Goal: Information Seeking & Learning: Learn about a topic

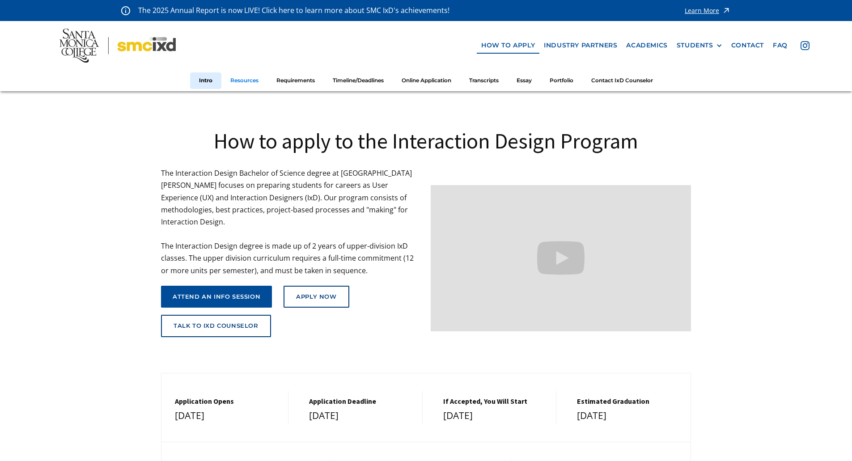
click at [236, 77] on link "Resources" at bounding box center [244, 80] width 46 height 17
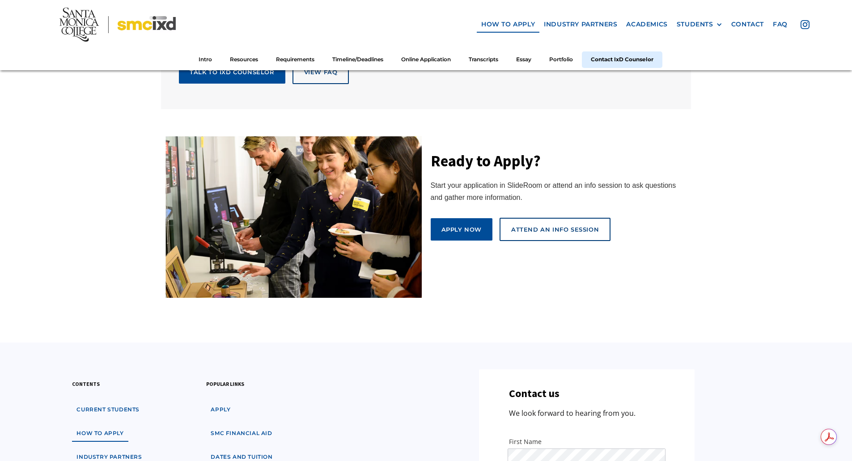
scroll to position [5106, 0]
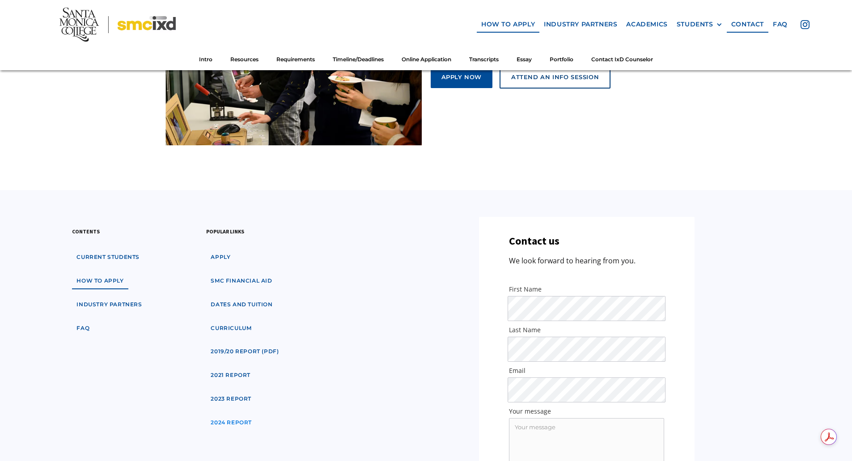
click at [229, 416] on link "2024 Report" at bounding box center [231, 422] width 50 height 17
click at [108, 300] on link "industry partners" at bounding box center [109, 304] width 74 height 17
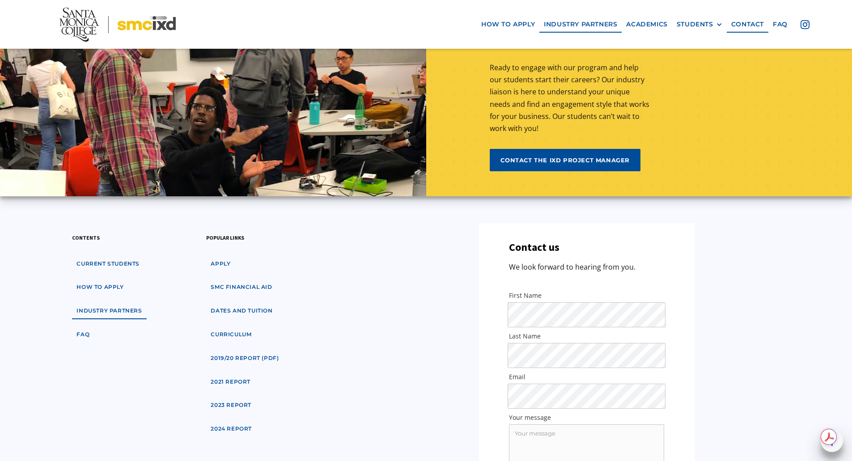
scroll to position [2816, 0]
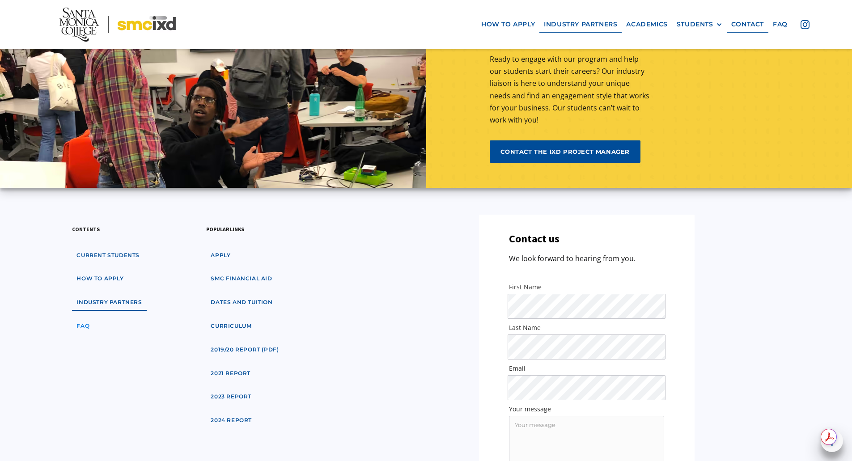
click at [86, 331] on link "faq" at bounding box center [83, 326] width 22 height 17
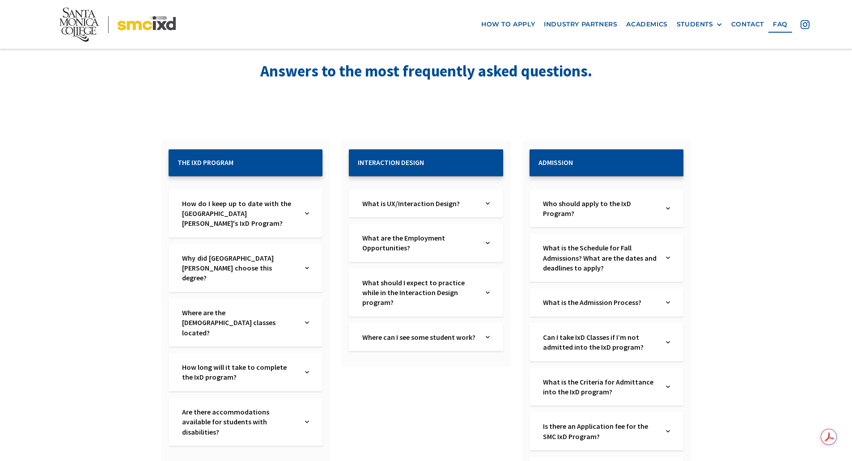
scroll to position [89, 0]
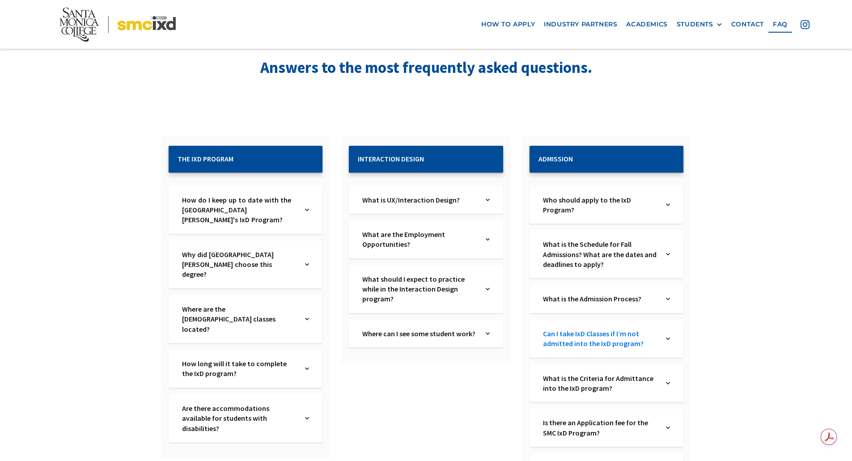
click at [649, 349] on link "Can I take IxD Classes if I’m not admitted into the IxD program?" at bounding box center [600, 339] width 114 height 20
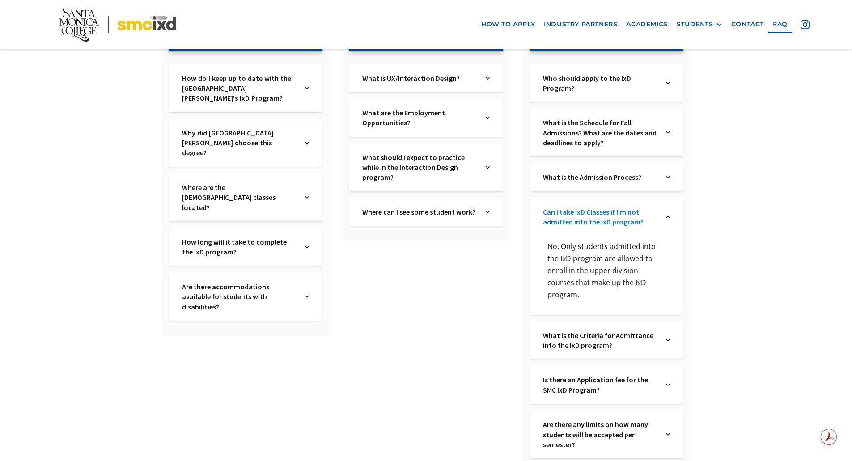
scroll to position [224, 0]
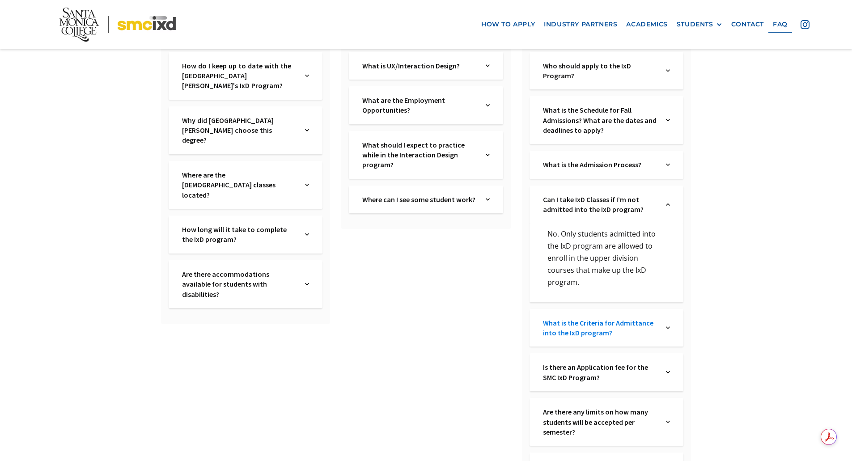
click at [656, 318] on link "What is the Criteria for Admittance into the IxD program?" at bounding box center [600, 328] width 114 height 20
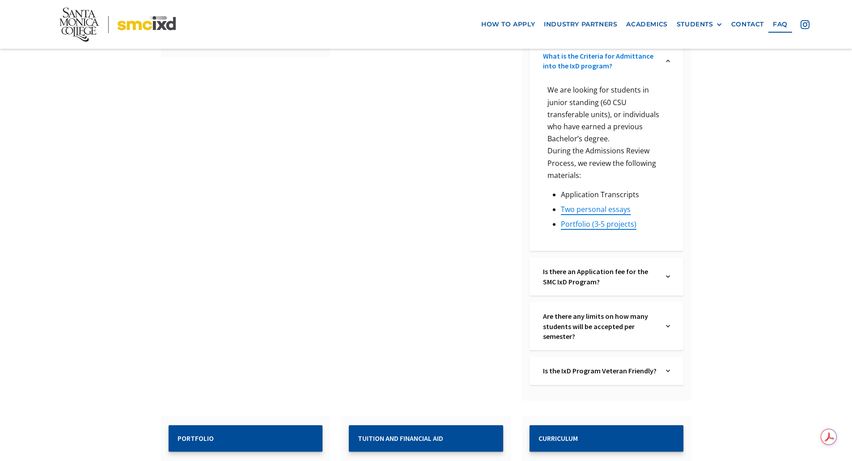
scroll to position [492, 0]
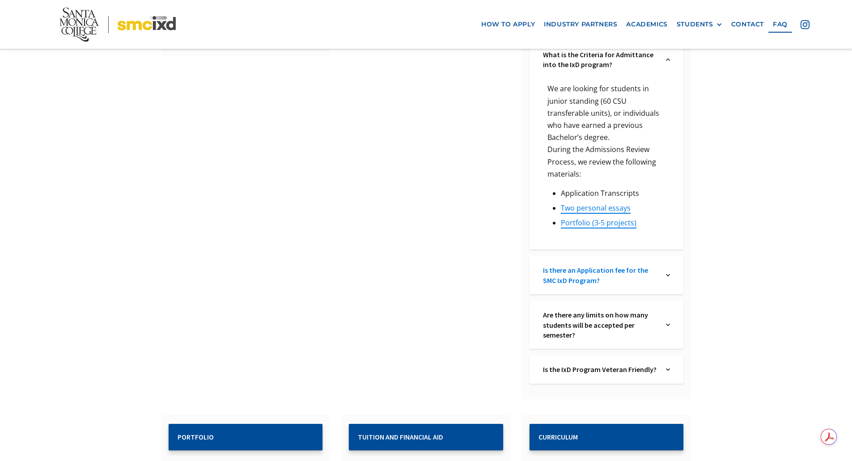
click at [651, 266] on link "Is there an Application fee for the SMC IxD Program?" at bounding box center [600, 275] width 114 height 20
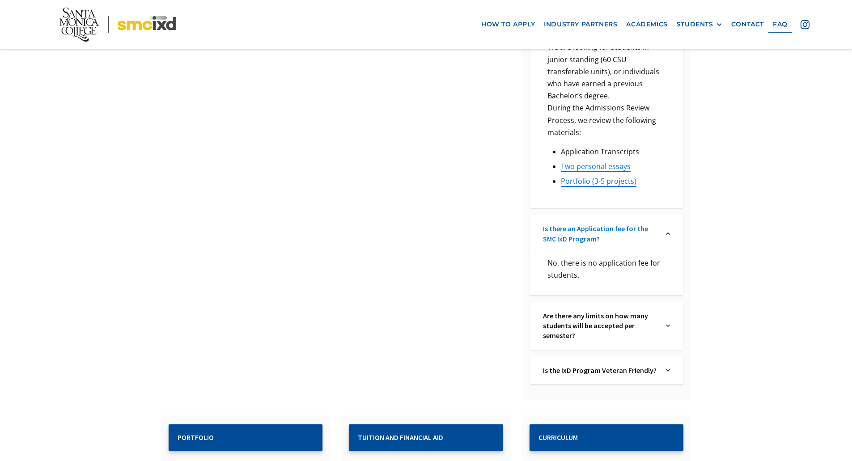
scroll to position [581, 0]
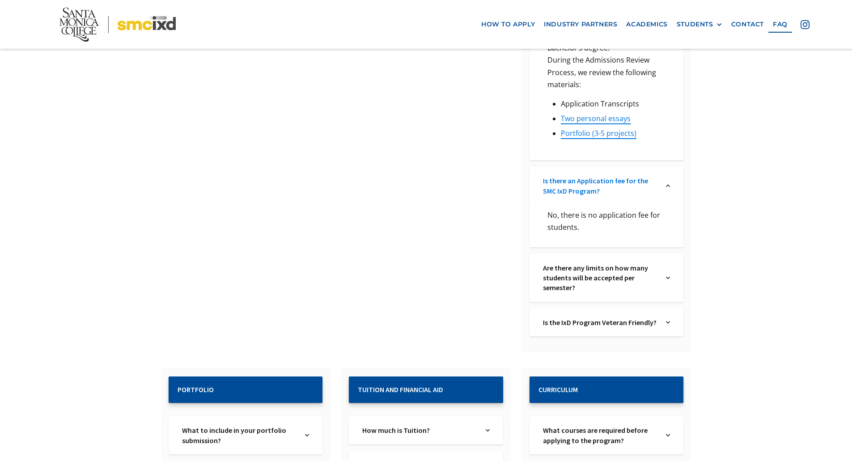
click at [651, 266] on link "Are there any limits on how many students will be accepted per semester?" at bounding box center [600, 278] width 114 height 30
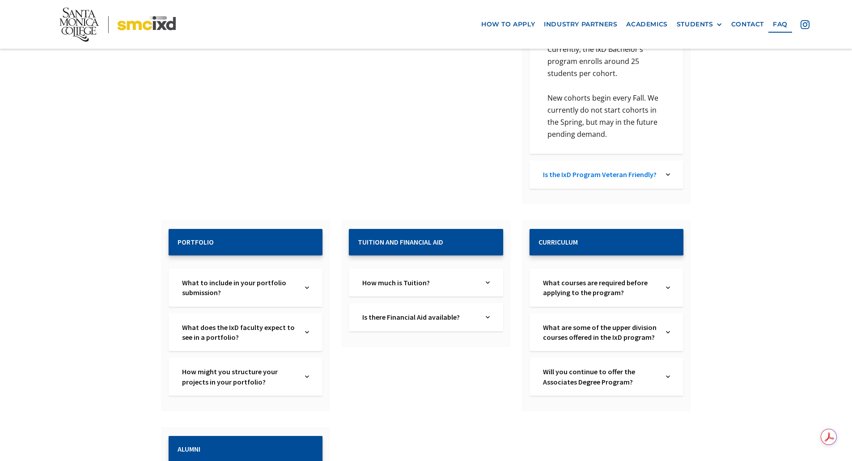
scroll to position [849, 0]
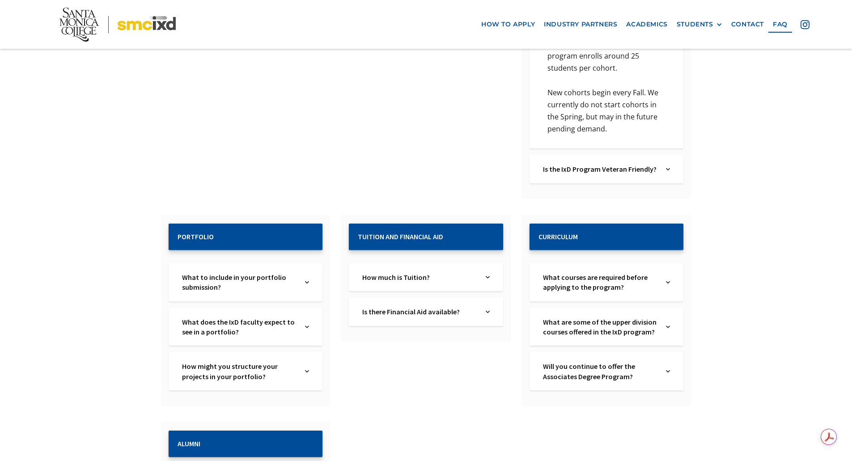
click at [659, 276] on div "What courses are required before applying to the program? Text Link" at bounding box center [606, 282] width 154 height 38
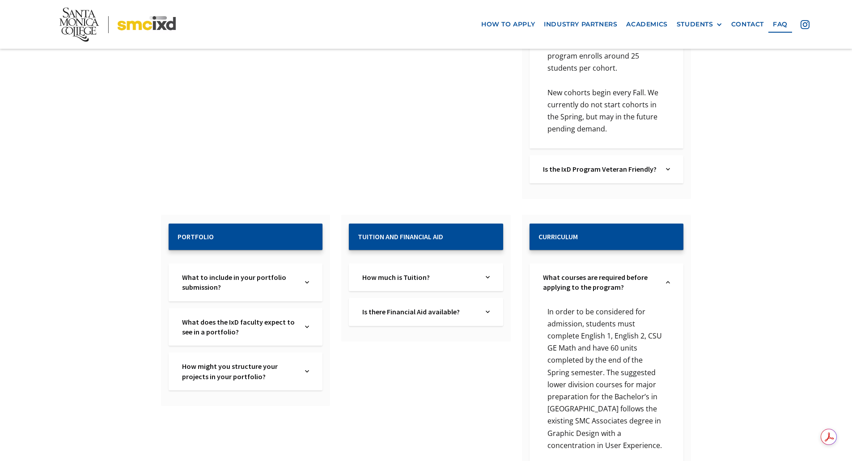
click at [659, 276] on div "What courses are required before applying to the program? Text Link" at bounding box center [606, 282] width 154 height 38
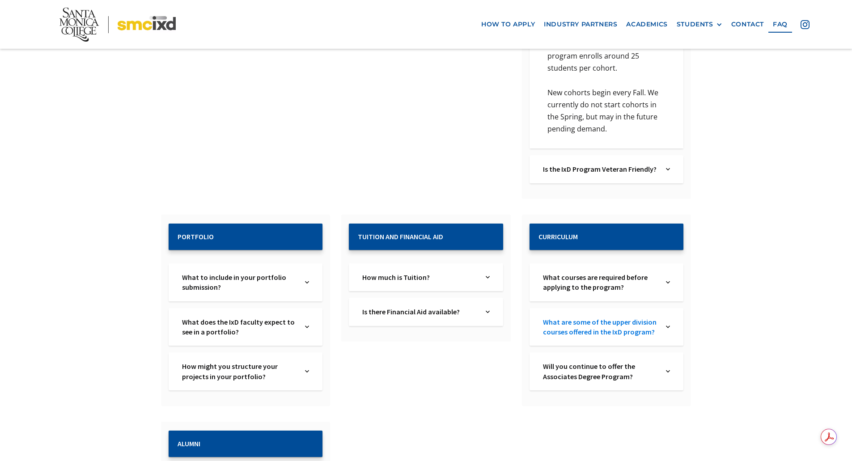
click at [657, 318] on link "What are some of the upper division courses offered in the IxD program?" at bounding box center [600, 327] width 114 height 20
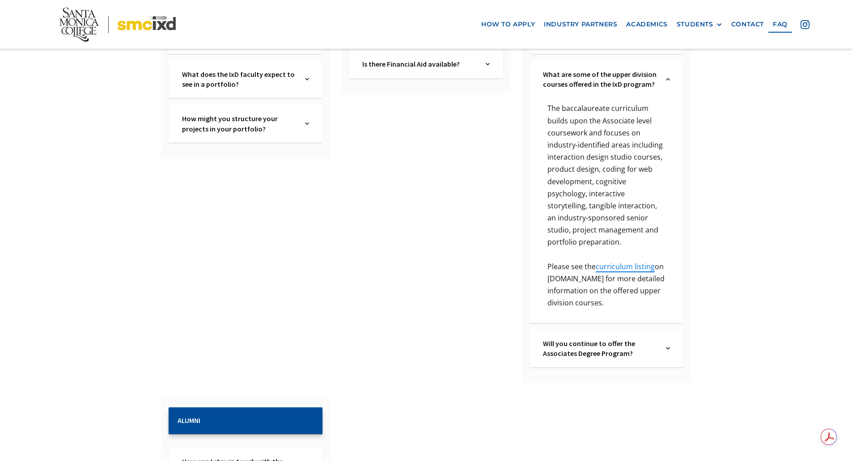
scroll to position [1118, 0]
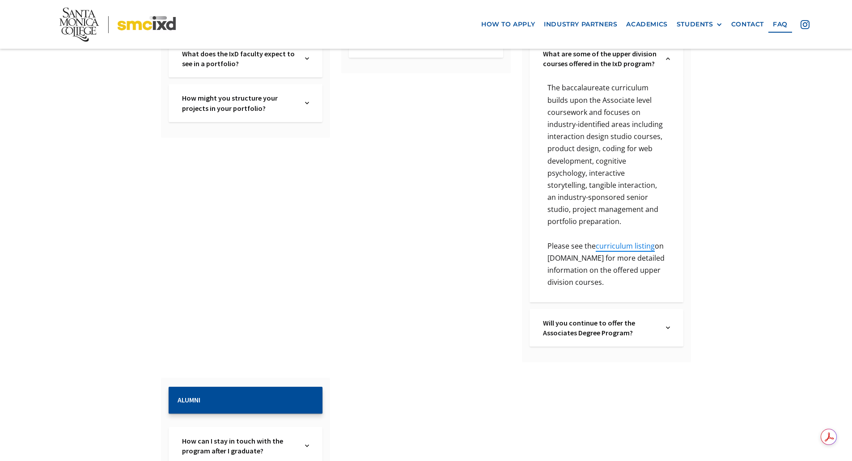
click at [664, 317] on div "Will you continue to offer the Associates Degree Program? Text Link" at bounding box center [606, 328] width 154 height 38
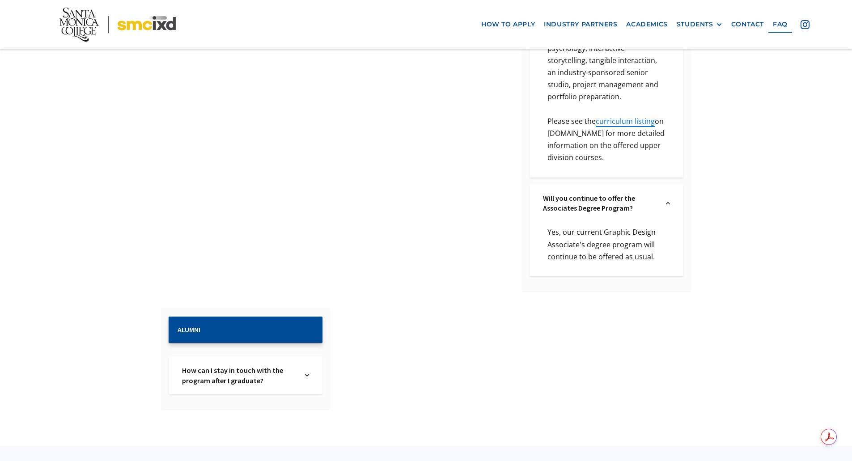
scroll to position [1386, 0]
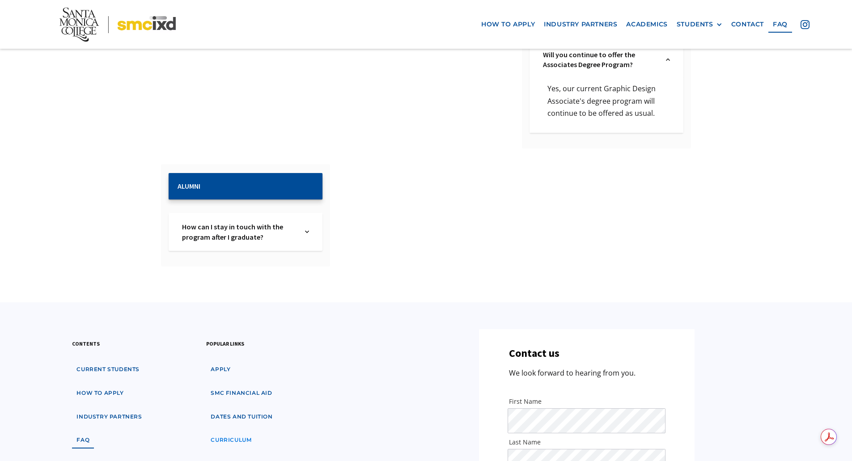
click at [238, 432] on link "curriculum" at bounding box center [231, 440] width 50 height 17
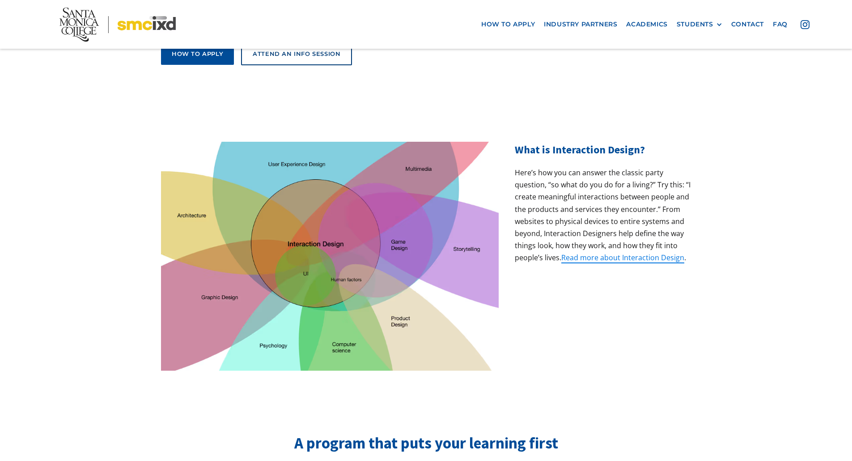
scroll to position [313, 0]
